Goal: Information Seeking & Learning: Learn about a topic

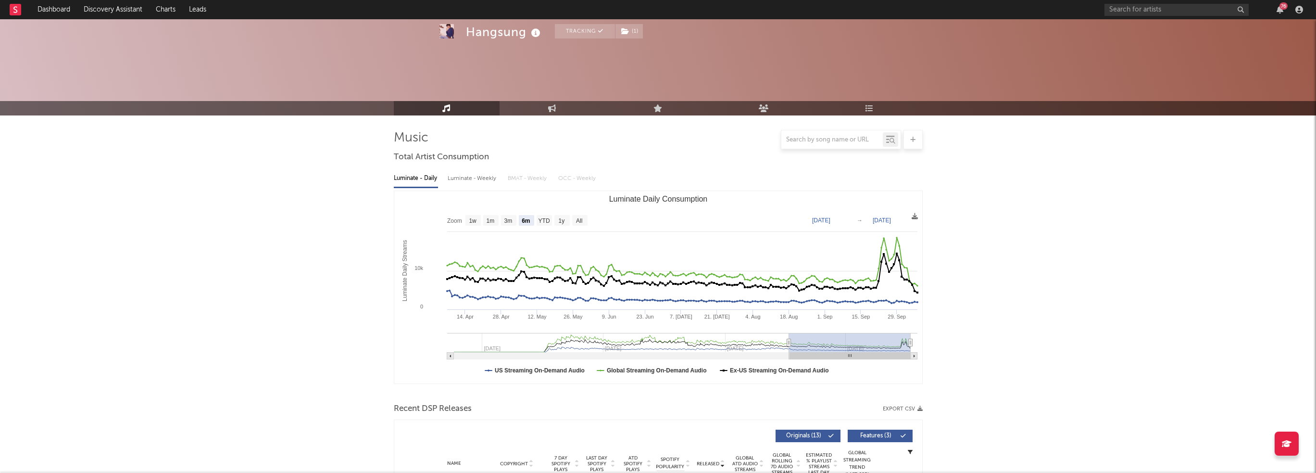
select select "6m"
select select "1w"
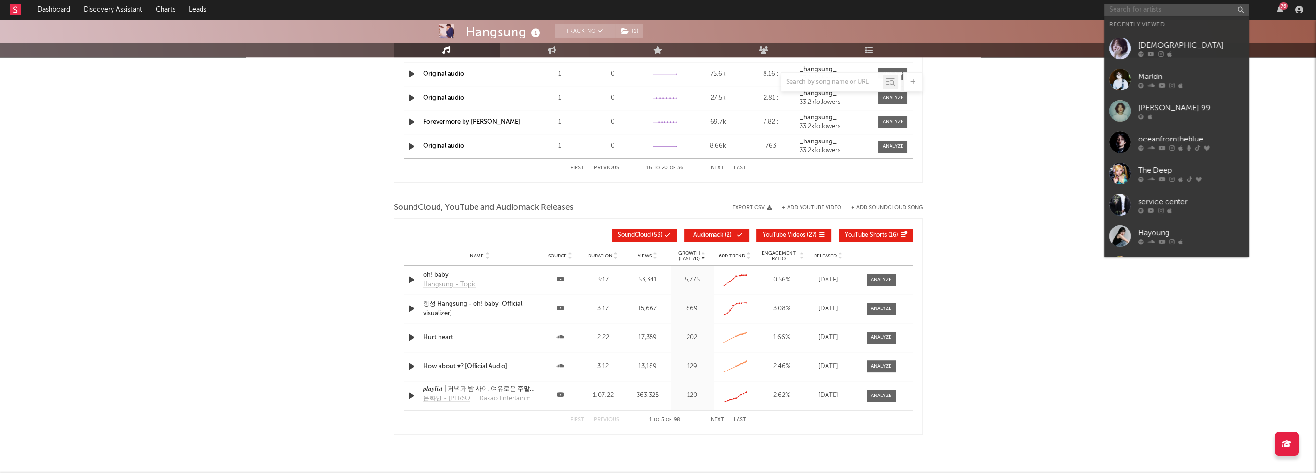
click at [1150, 8] on input "text" at bounding box center [1177, 10] width 144 height 12
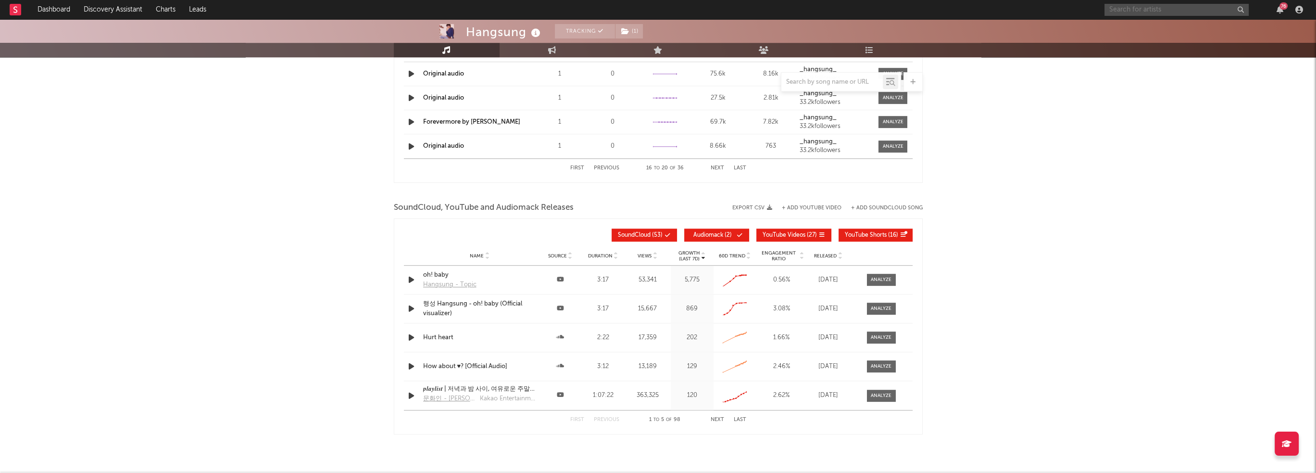
paste input "[URL][DOMAIN_NAME]"
type input "[URL][DOMAIN_NAME]"
drag, startPoint x: 1146, startPoint y: 32, endPoint x: 609, endPoint y: 40, distance: 536.8
click at [1146, 32] on div "Yajasu" at bounding box center [1191, 32] width 106 height 12
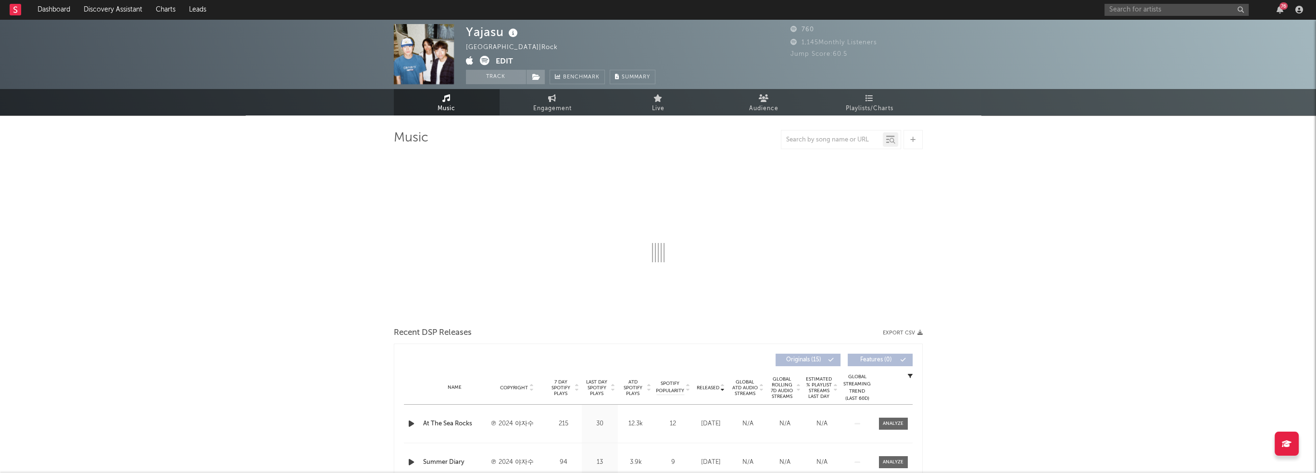
select select "1w"
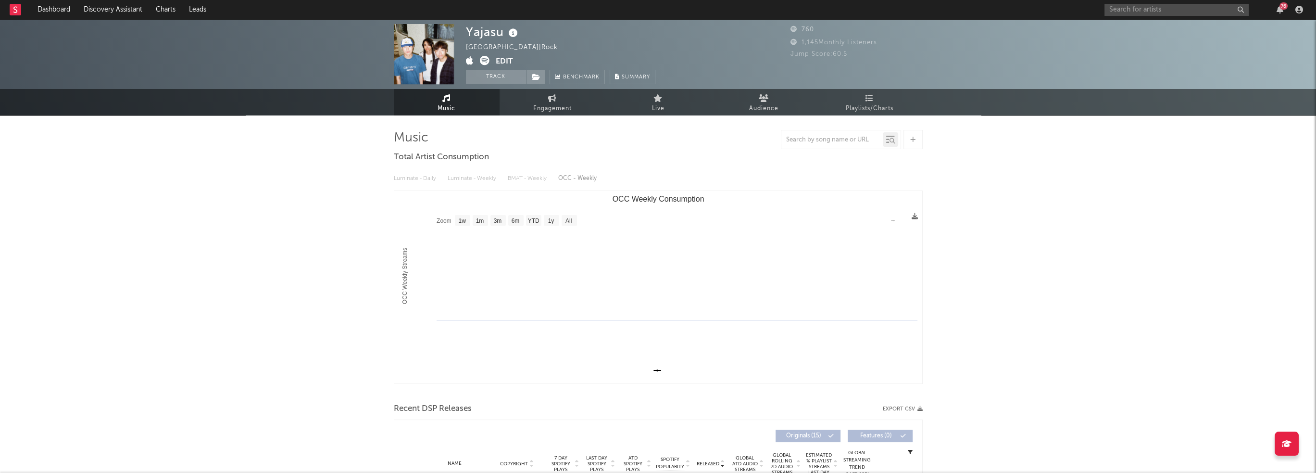
click at [472, 60] on icon at bounding box center [470, 61] width 8 height 10
click at [541, 73] on span at bounding box center [535, 77] width 19 height 14
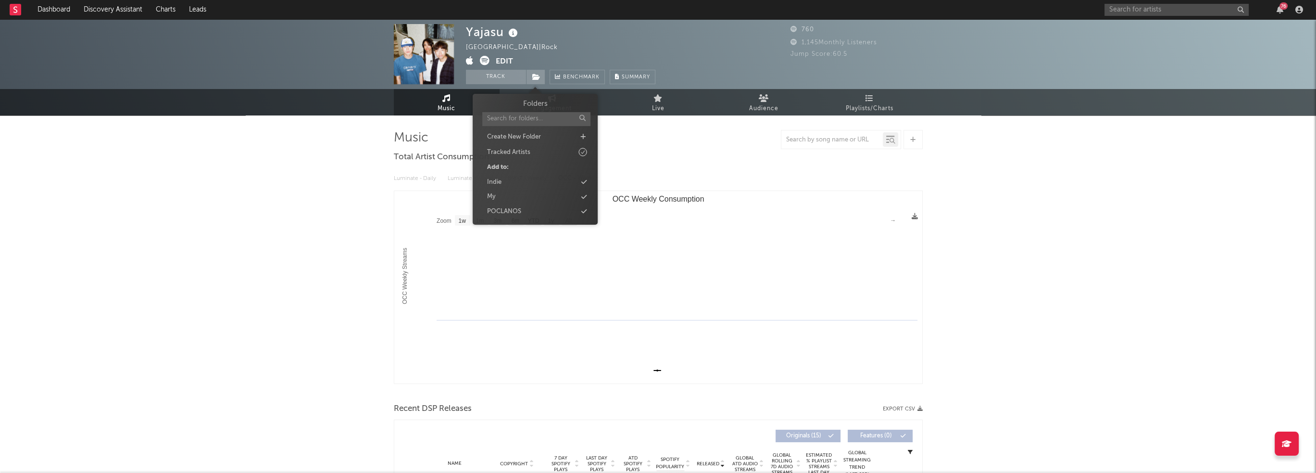
click at [540, 185] on div "Indie" at bounding box center [535, 182] width 111 height 13
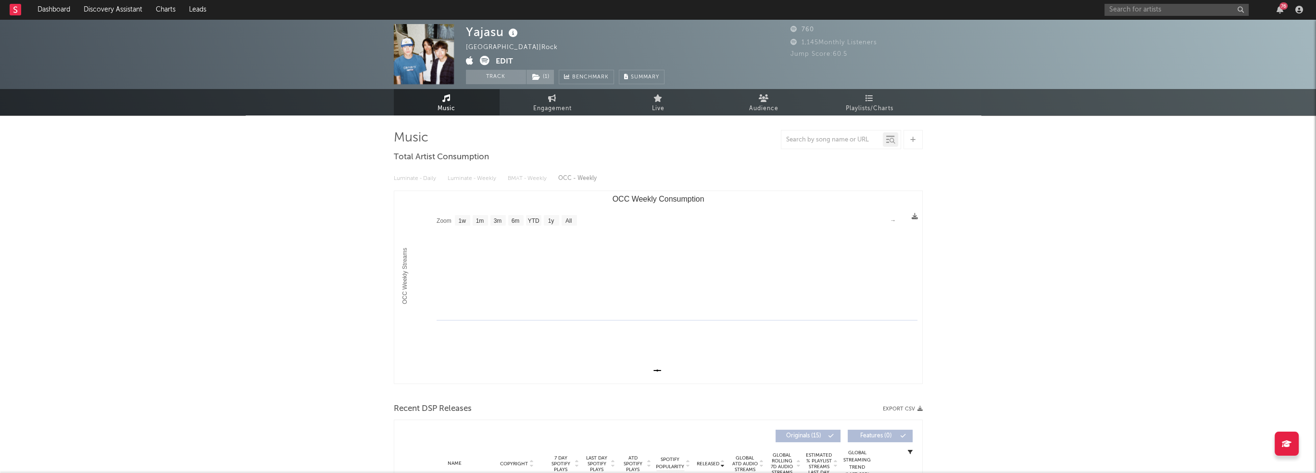
click at [48, 8] on link "Dashboard" at bounding box center [54, 9] width 46 height 19
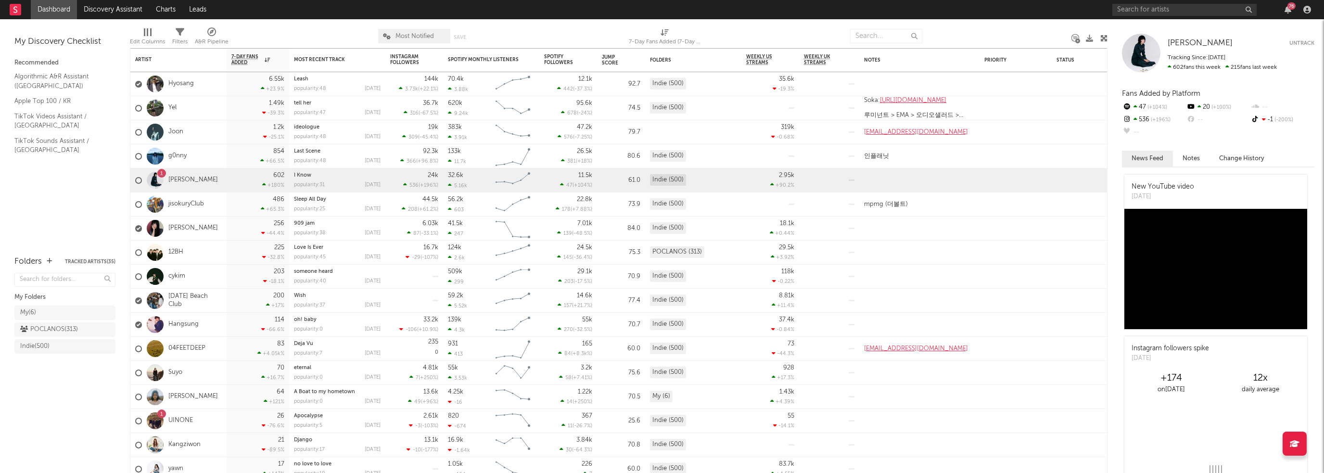
click at [1285, 10] on icon "button" at bounding box center [1287, 10] width 7 height 8
click at [1288, 9] on icon "button" at bounding box center [1287, 10] width 7 height 8
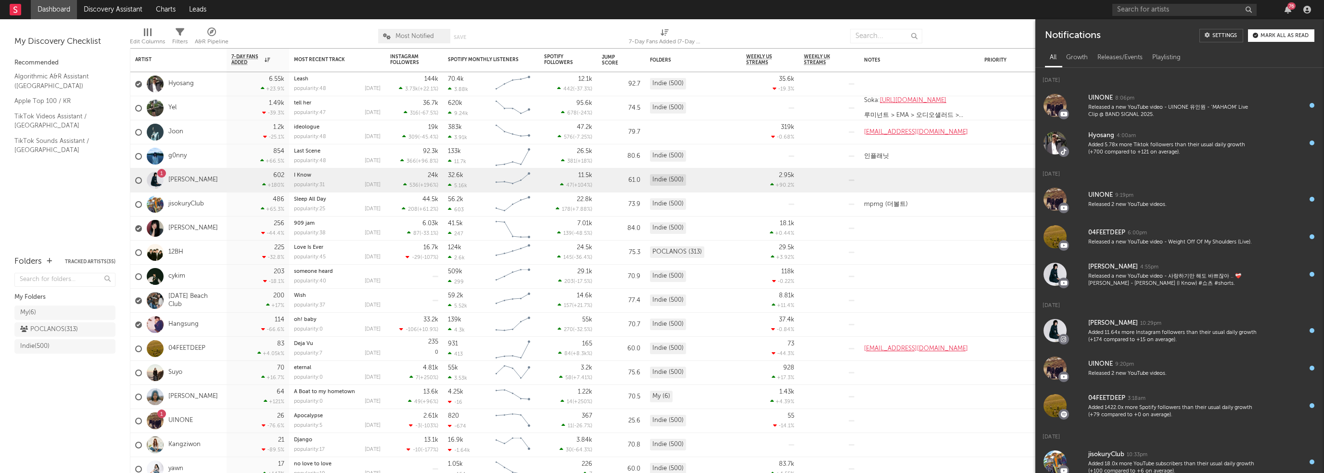
click at [1288, 9] on icon "button" at bounding box center [1287, 10] width 7 height 8
